Goal: Use online tool/utility: Utilize a website feature to perform a specific function

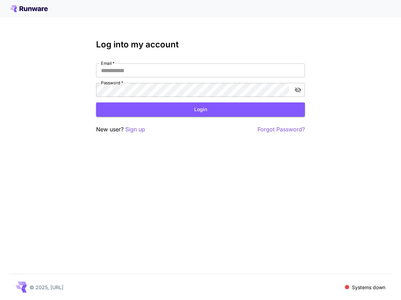
type input "**********"
click at [198, 108] on button "Login" at bounding box center [200, 109] width 209 height 14
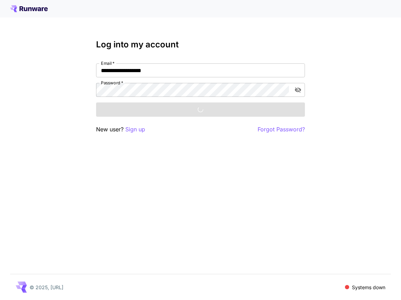
click at [184, 179] on div "**********" at bounding box center [200, 150] width 401 height 300
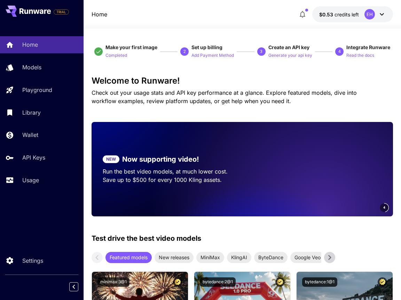
click at [169, 83] on h3 "Welcome to Runware!" at bounding box center [243, 81] width 302 height 10
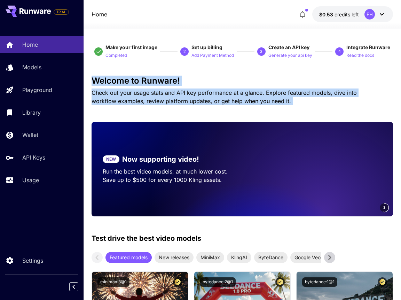
drag, startPoint x: 169, startPoint y: 83, endPoint x: 169, endPoint y: 97, distance: 14.6
click at [169, 97] on div "Welcome to Runware! Check out your usage stats and API key performance at a gla…" at bounding box center [243, 90] width 302 height 29
click at [169, 97] on p "Check out your usage stats and API key performance at a glance. Explore feature…" at bounding box center [237, 97] width 290 height 17
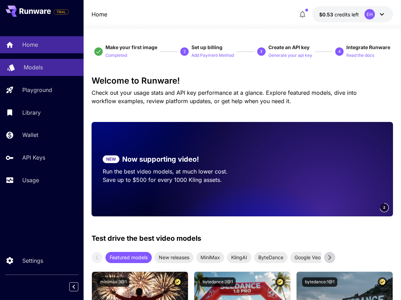
click at [53, 67] on div "Models" at bounding box center [51, 67] width 54 height 8
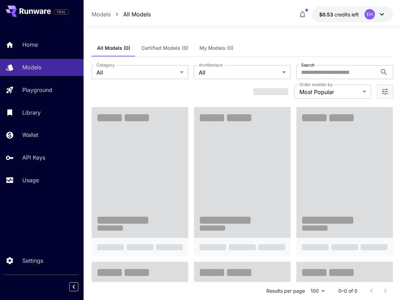
click at [101, 92] on section "**********" at bounding box center [243, 81] width 302 height 33
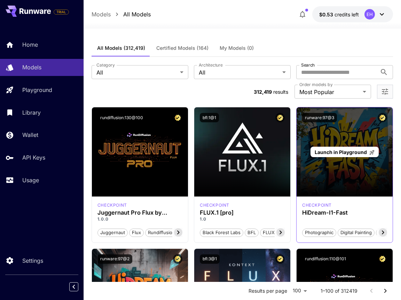
click at [369, 179] on div "Launch in Playground" at bounding box center [345, 151] width 96 height 89
click at [363, 179] on div "Launch in Playground" at bounding box center [345, 151] width 96 height 89
click at [345, 151] on span "Launch in Playground" at bounding box center [341, 152] width 52 height 6
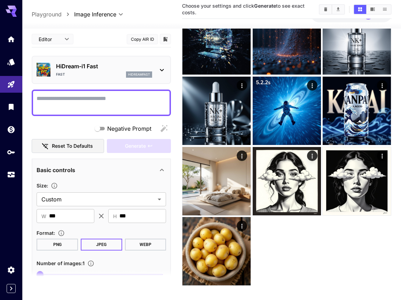
scroll to position [406, 0]
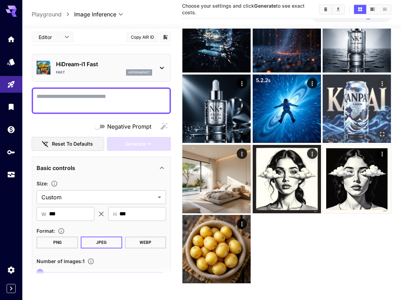
click at [385, 115] on img at bounding box center [357, 109] width 68 height 68
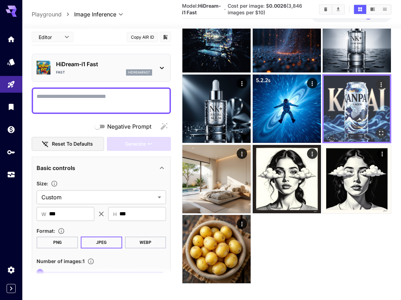
click at [376, 116] on img at bounding box center [357, 109] width 66 height 66
click at [380, 132] on icon "Open in fullscreen" at bounding box center [382, 133] width 4 height 4
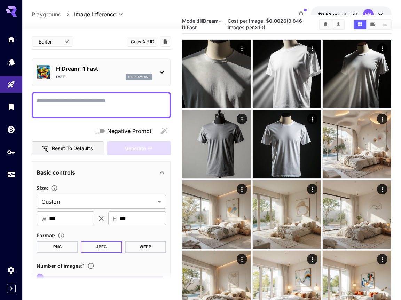
scroll to position [0, 0]
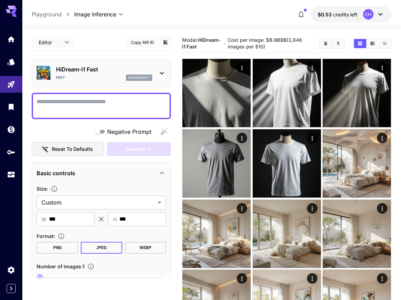
click at [49, 13] on p "Playground" at bounding box center [47, 14] width 30 height 8
click at [16, 104] on link at bounding box center [11, 106] width 22 height 17
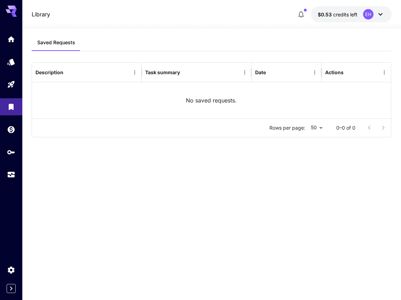
click at [14, 21] on div at bounding box center [11, 102] width 22 height 170
click at [14, 13] on icon at bounding box center [14, 11] width 6 height 4
